Goal: Task Accomplishment & Management: Use online tool/utility

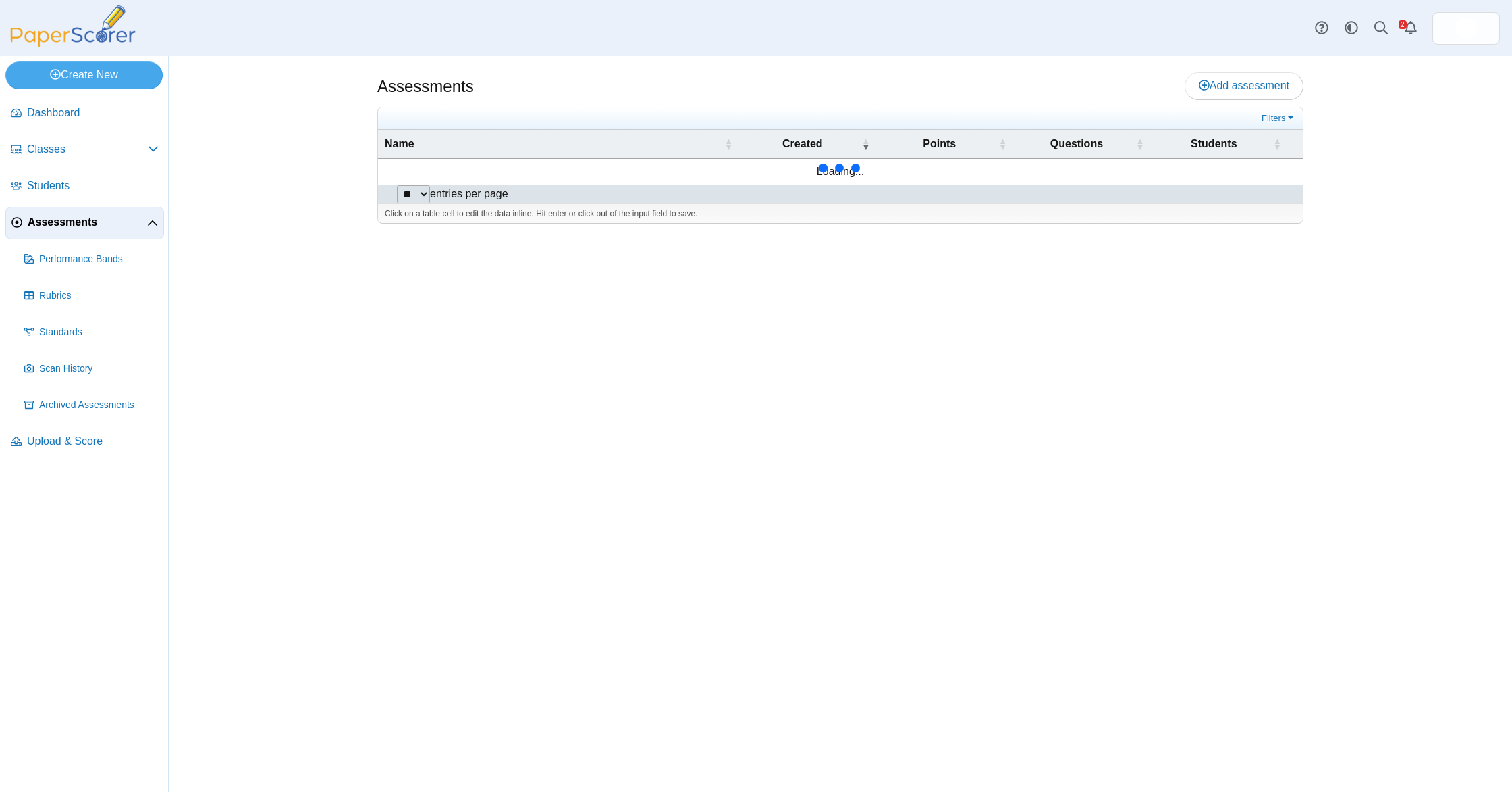
click at [106, 215] on span "Assessments" at bounding box center [87, 222] width 120 height 15
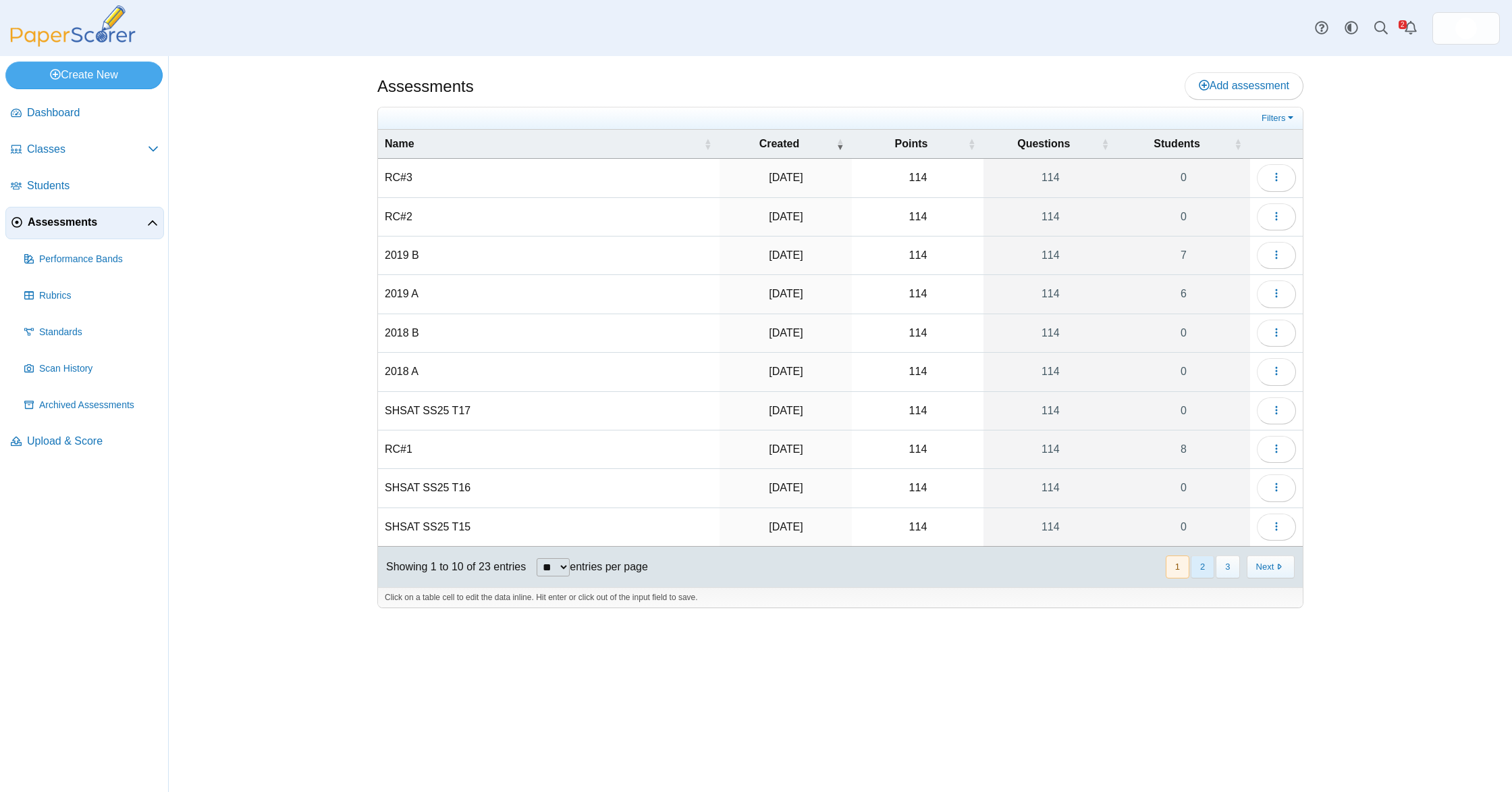
click at [1205, 570] on button "2" at bounding box center [1202, 566] width 23 height 22
click at [1278, 175] on icon "button" at bounding box center [1276, 176] width 11 height 11
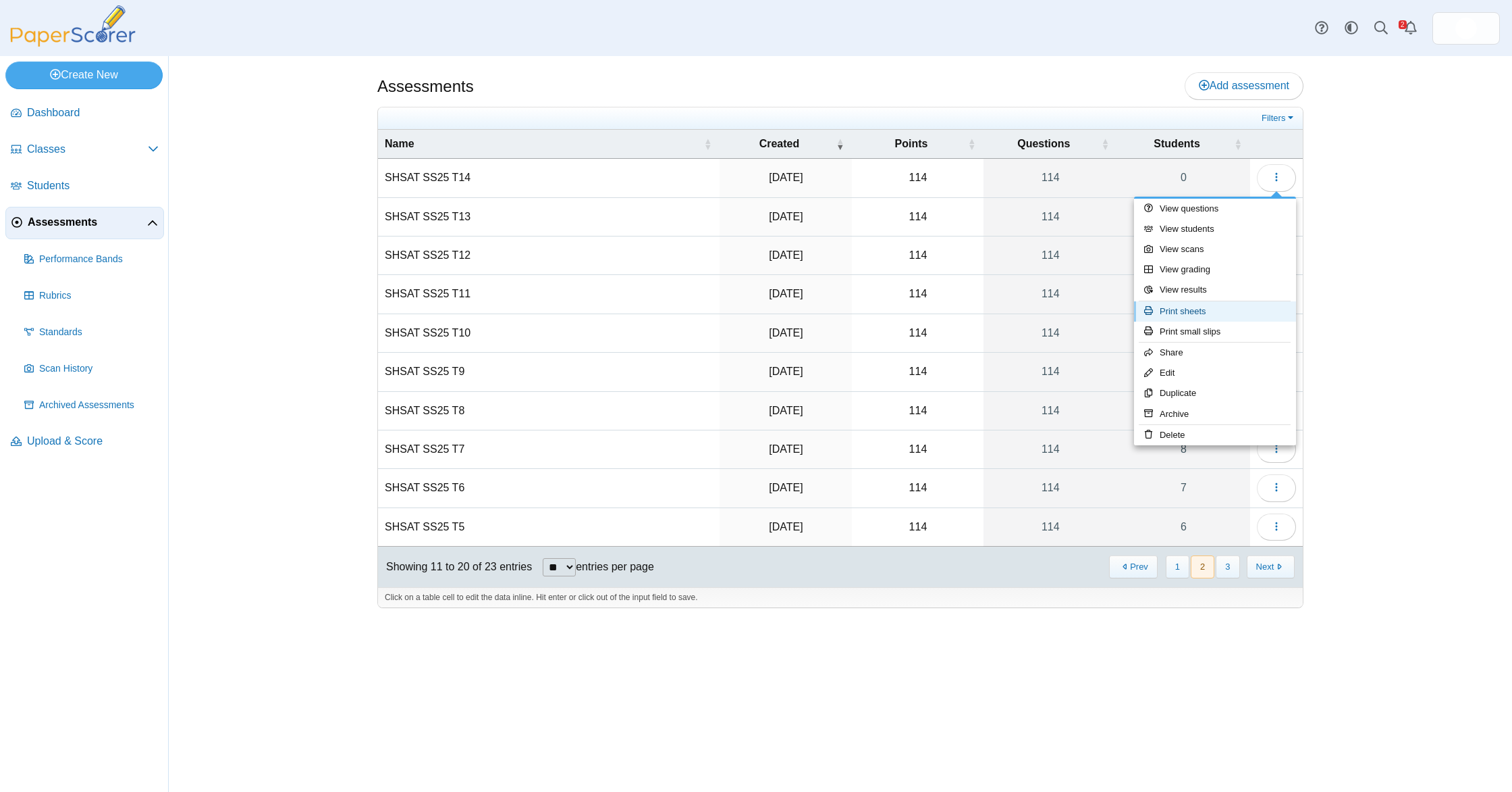
click at [1234, 313] on link "Print sheets" at bounding box center [1215, 311] width 162 height 20
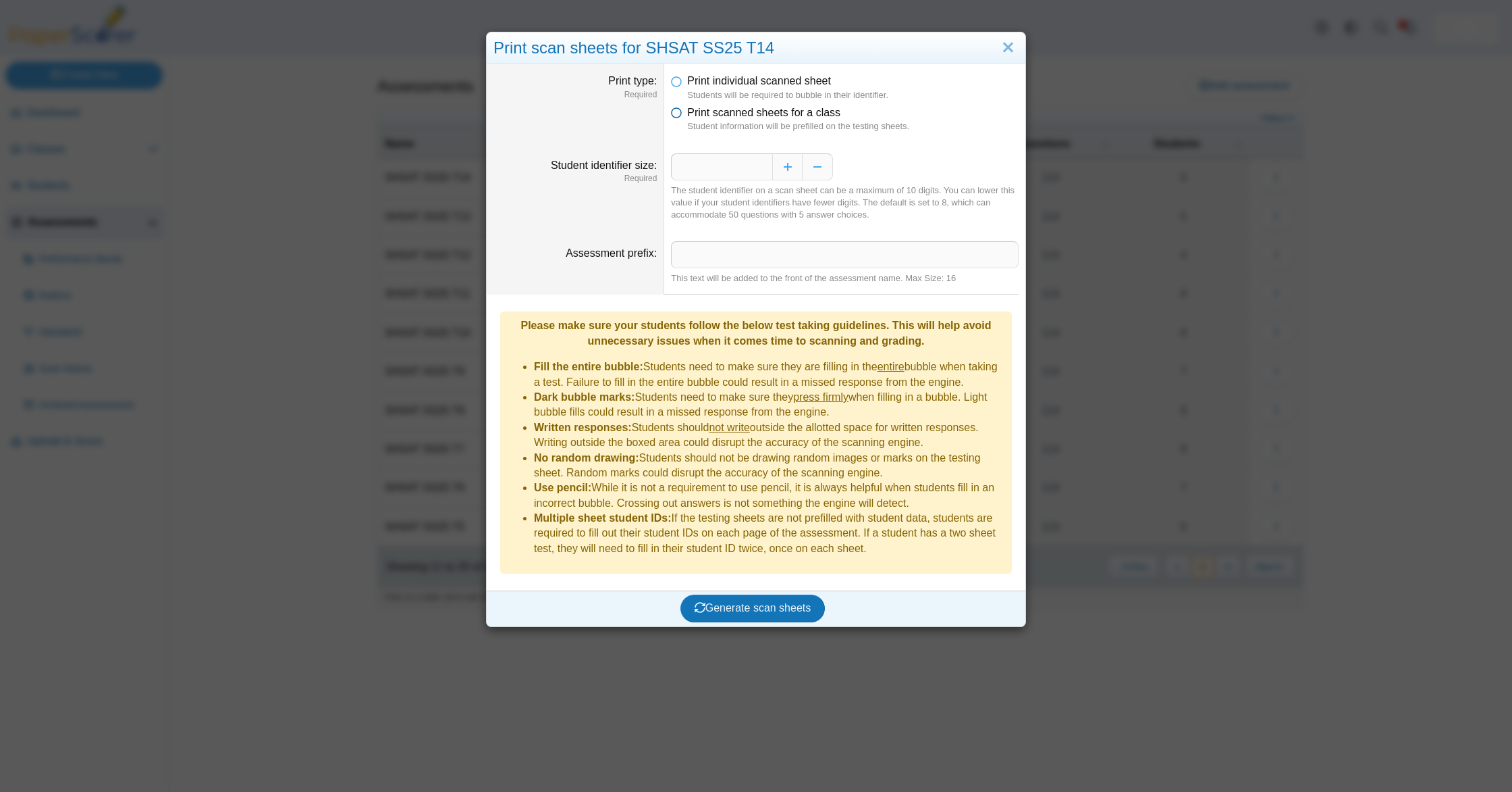
click at [697, 116] on span "Print scanned sheets for a class" at bounding box center [763, 113] width 153 height 12
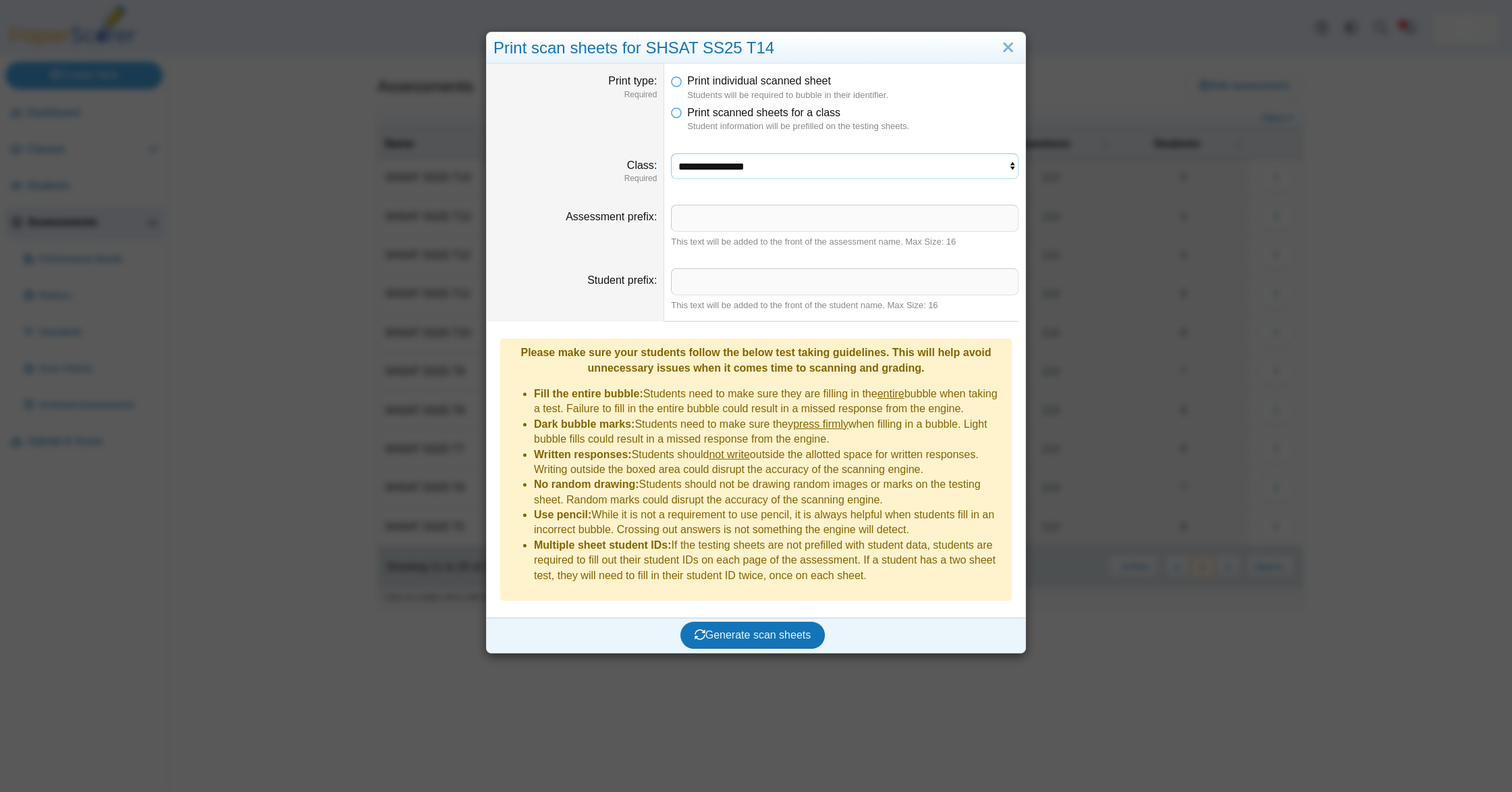
click at [754, 170] on select "**********" at bounding box center [844, 166] width 348 height 25
select select "**********"
click at [671, 153] on select "**********" at bounding box center [844, 166] width 348 height 25
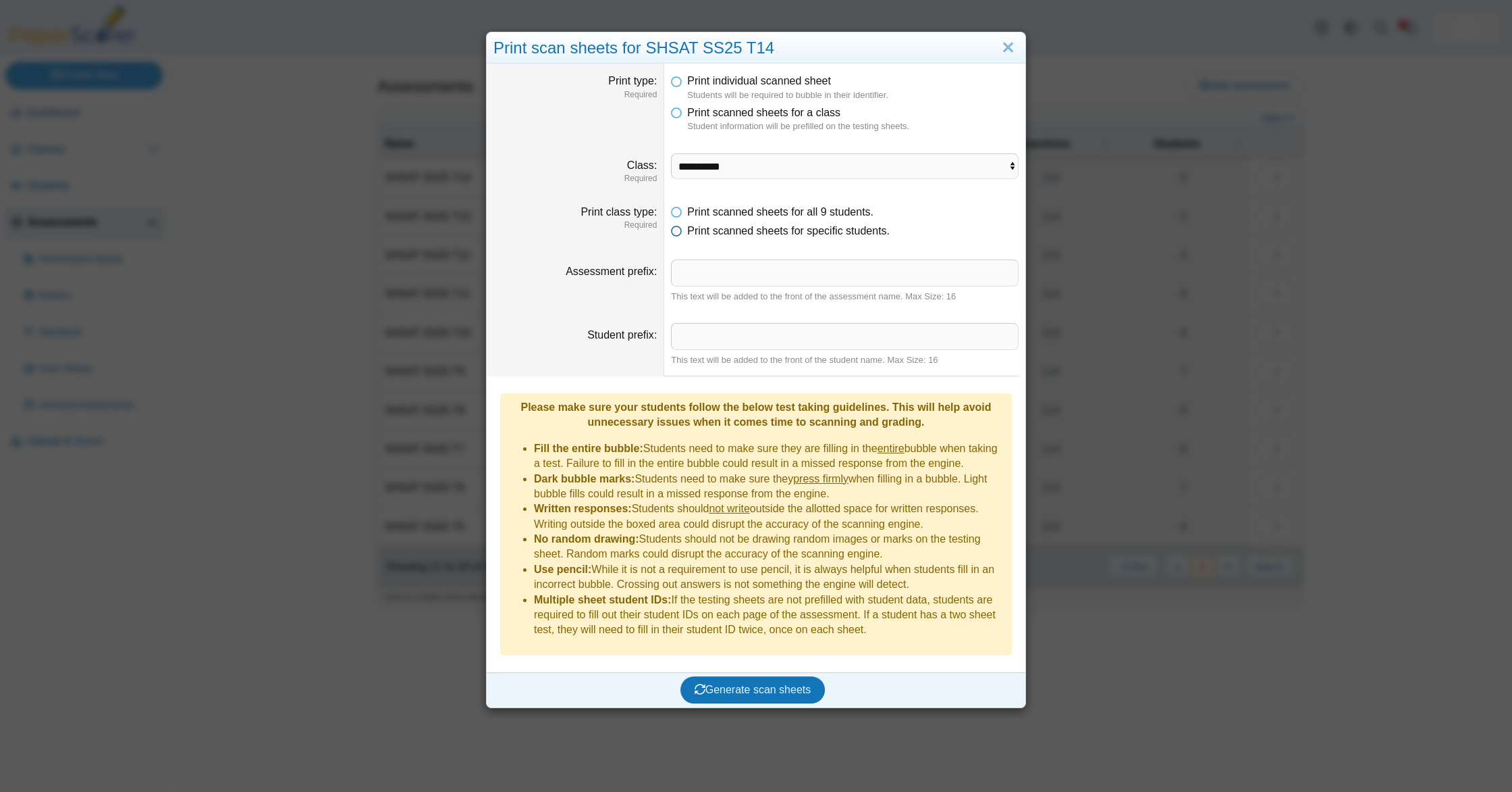
click at [758, 233] on span "Print scanned sheets for specific students." at bounding box center [789, 231] width 203 height 12
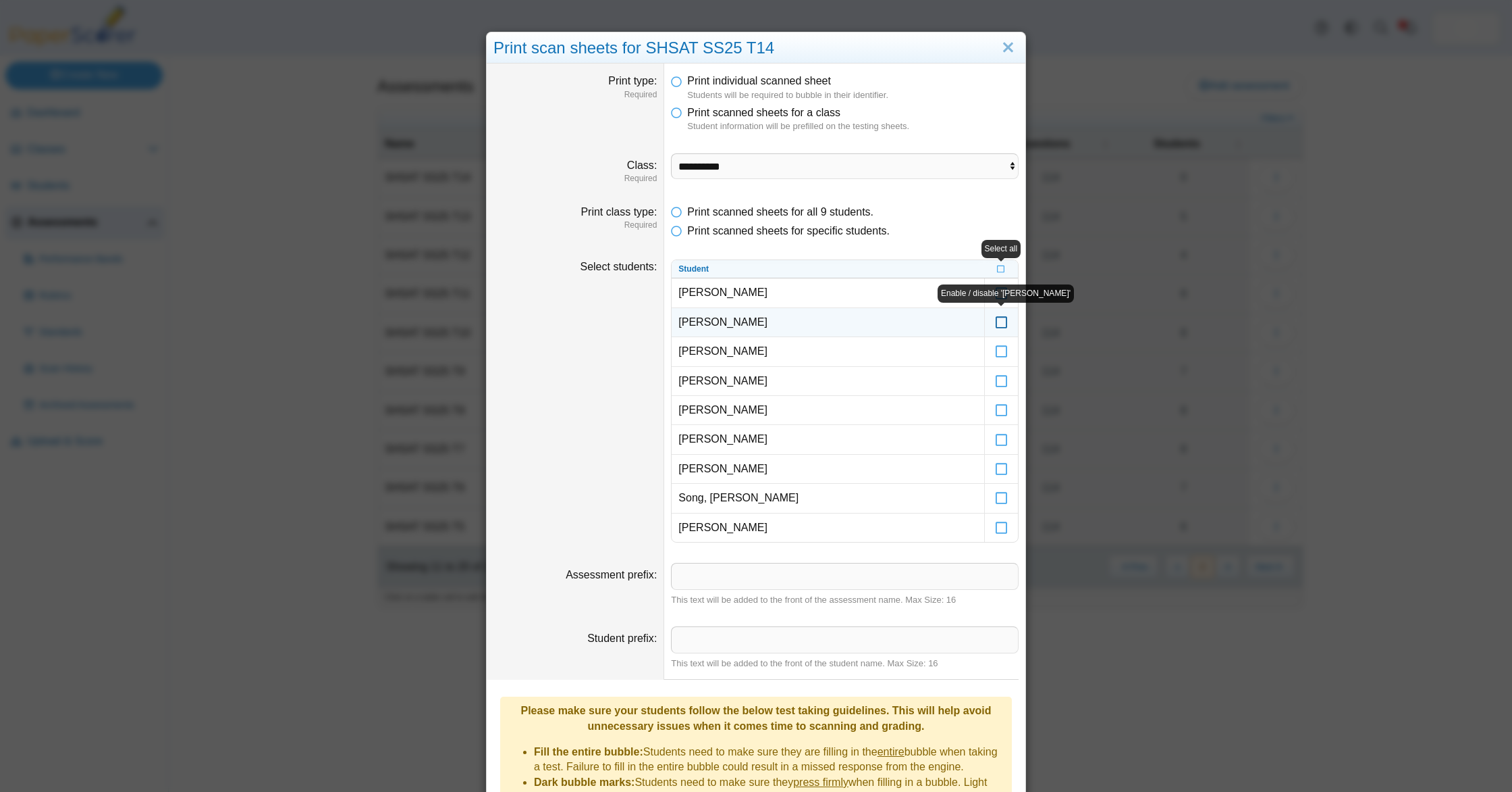
click at [1006, 321] on icon at bounding box center [1002, 316] width 14 height 12
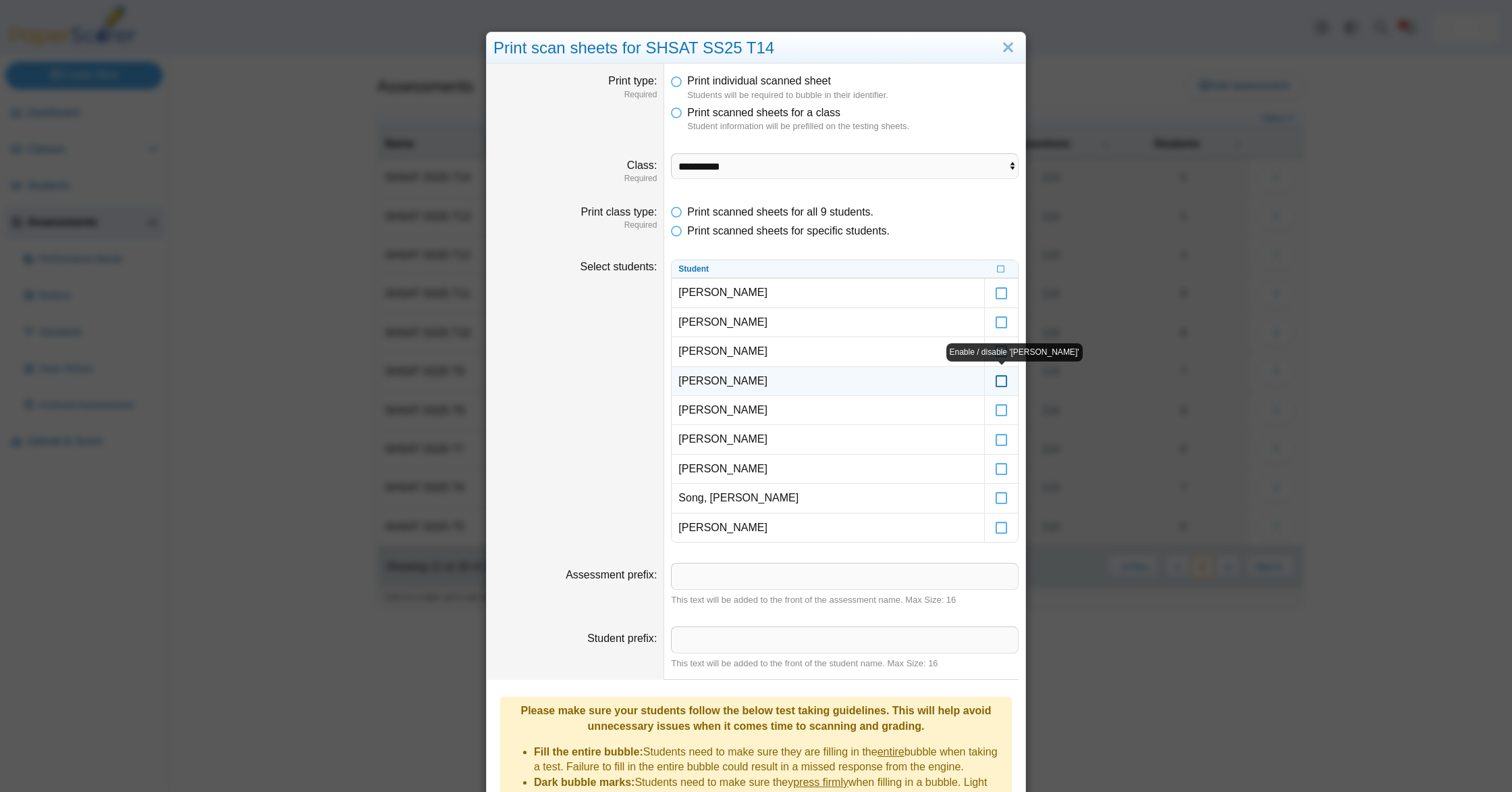
click at [1004, 380] on icon at bounding box center [1002, 375] width 14 height 12
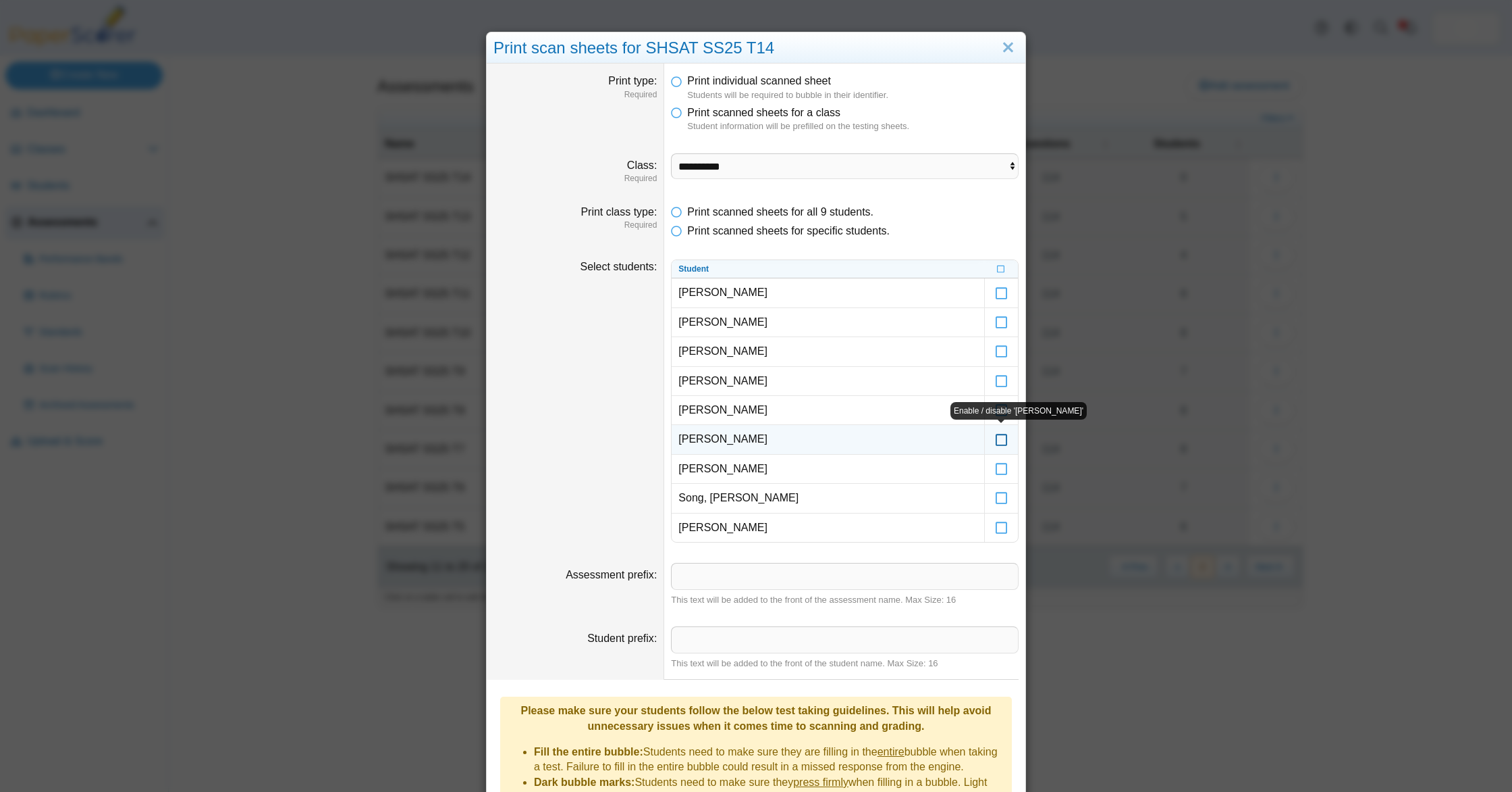
click at [999, 439] on icon at bounding box center [1002, 433] width 14 height 12
click at [999, 469] on icon at bounding box center [1002, 463] width 14 height 12
click at [1000, 528] on icon at bounding box center [1002, 521] width 14 height 12
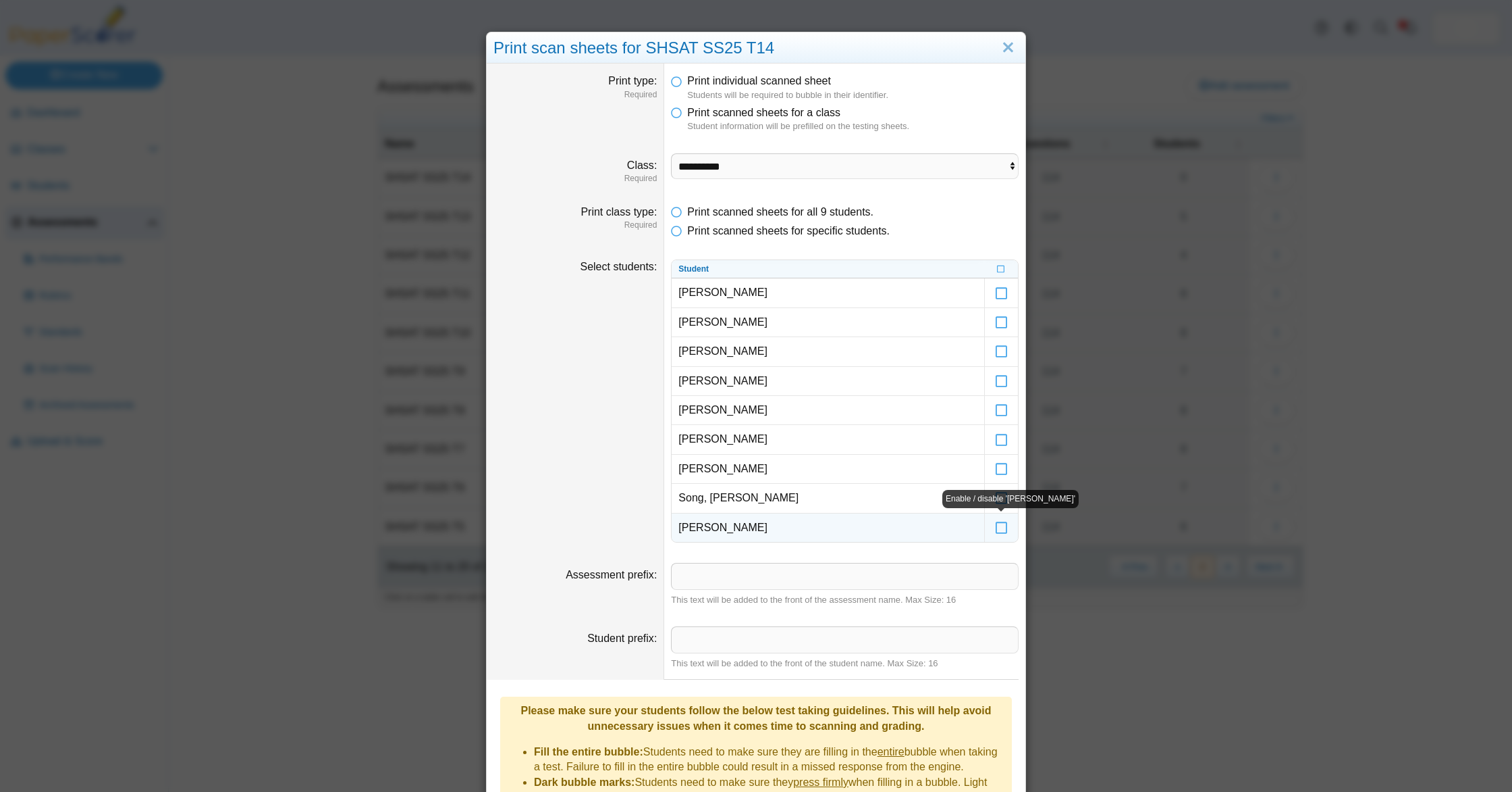
scroll to position [208, 0]
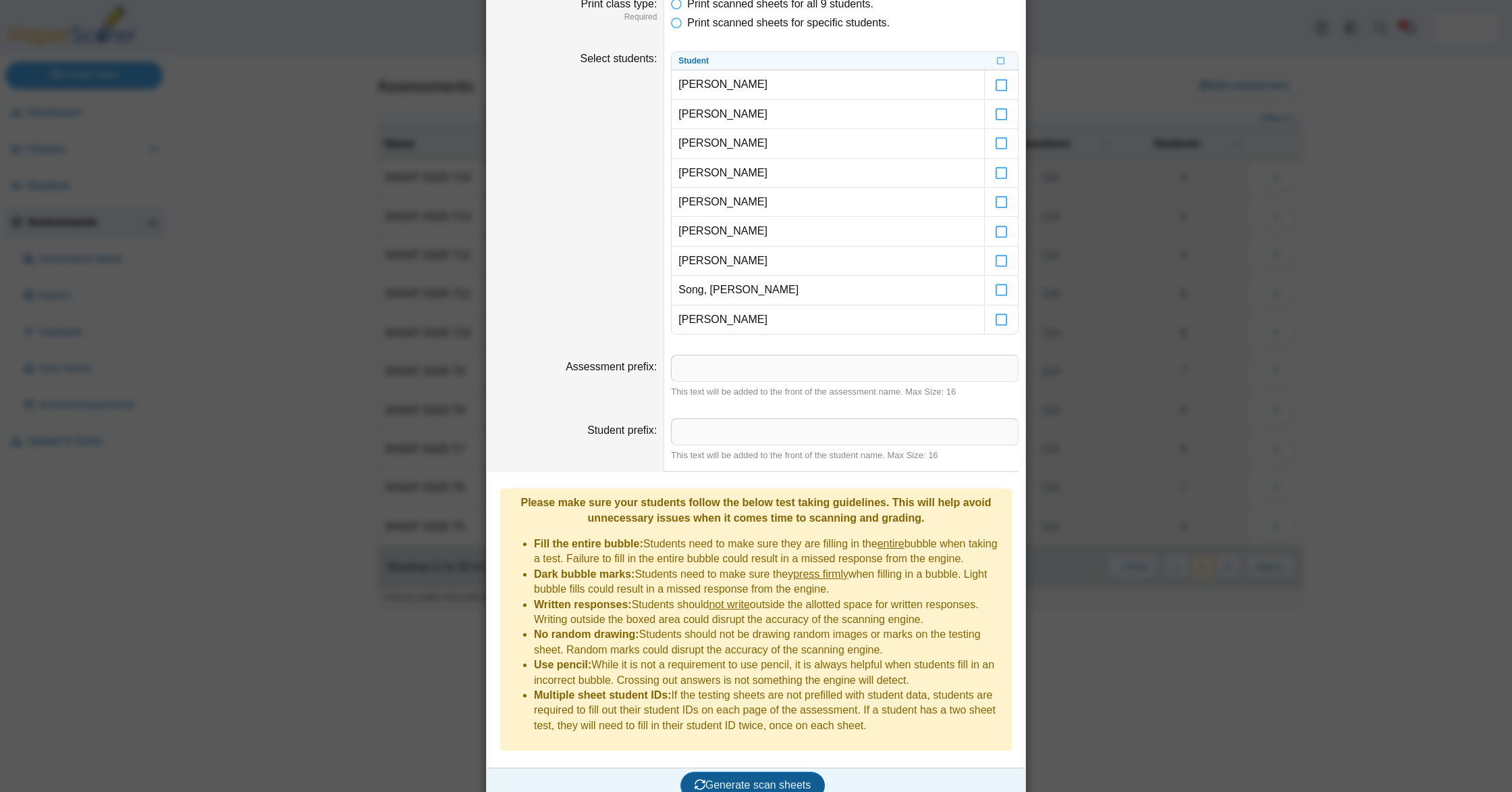
click at [740, 777] on button "Generate scan sheets" at bounding box center [753, 785] width 145 height 27
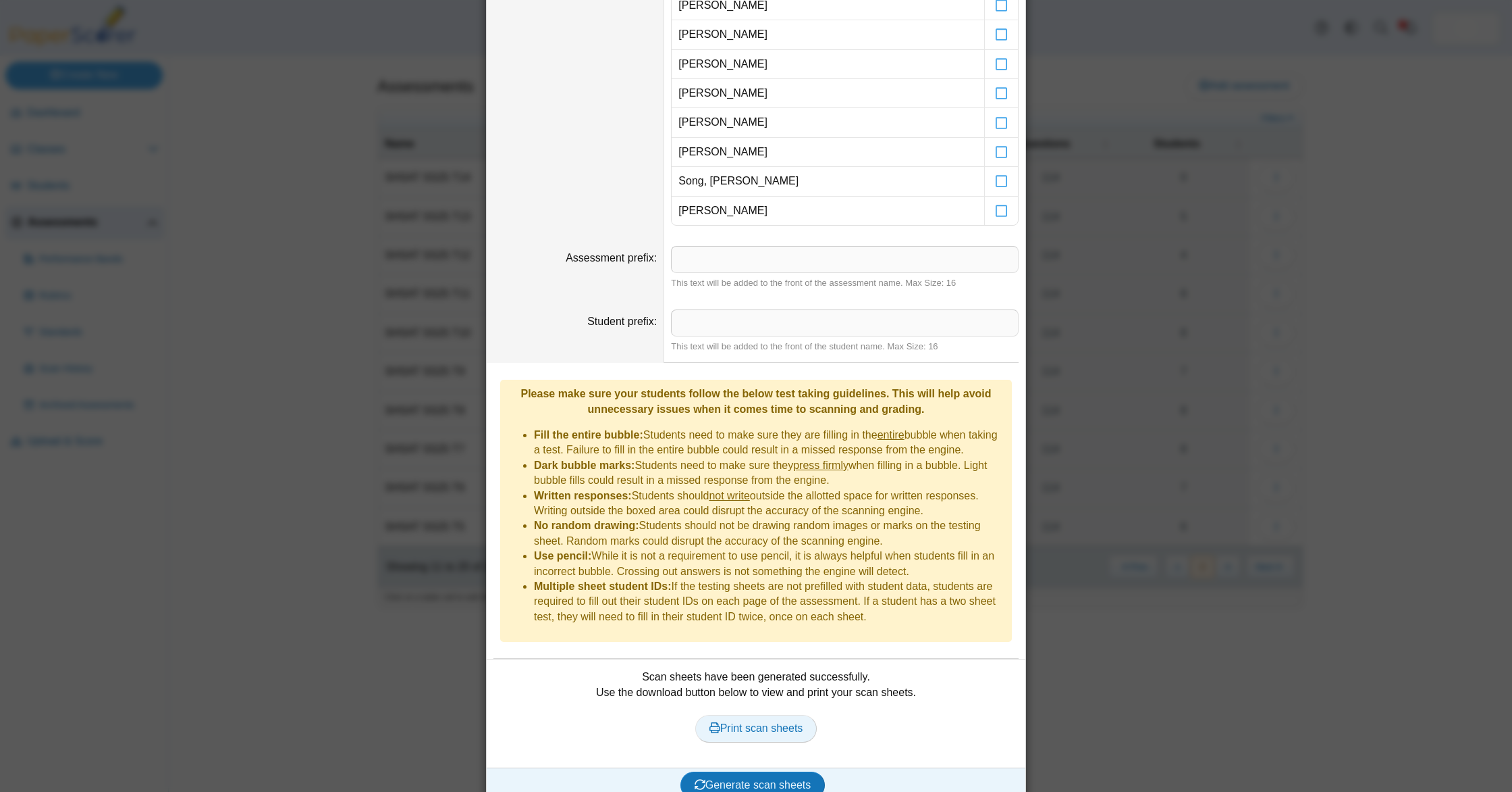
click at [738, 722] on span "Print scan sheets" at bounding box center [756, 728] width 93 height 12
